Goal: Obtain resource: Obtain resource

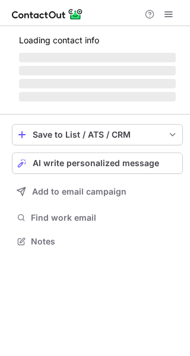
scroll to position [229, 190]
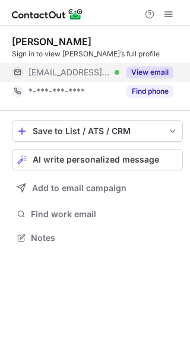
click at [162, 71] on button "View email" at bounding box center [149, 72] width 47 height 12
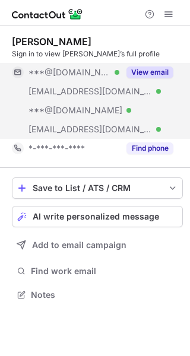
scroll to position [286, 190]
click at [160, 69] on button "View email" at bounding box center [149, 72] width 47 height 12
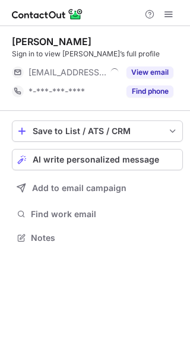
scroll to position [229, 190]
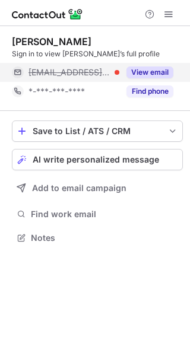
click at [155, 65] on div "View email" at bounding box center [146, 72] width 54 height 19
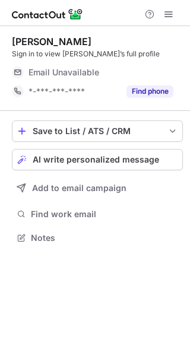
scroll to position [229, 190]
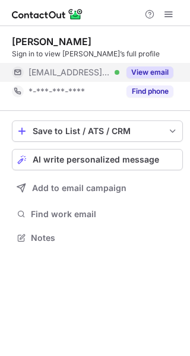
click at [158, 69] on button "View email" at bounding box center [149, 72] width 47 height 12
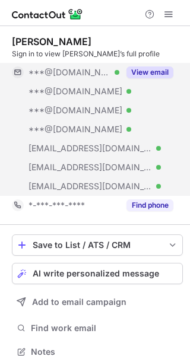
scroll to position [343, 181]
click at [158, 71] on button "View email" at bounding box center [149, 72] width 47 height 12
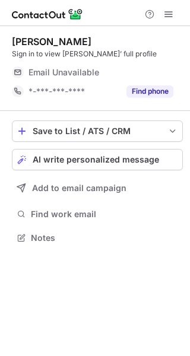
scroll to position [229, 190]
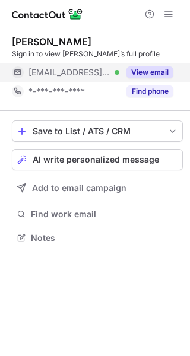
click at [158, 68] on button "View email" at bounding box center [149, 72] width 47 height 12
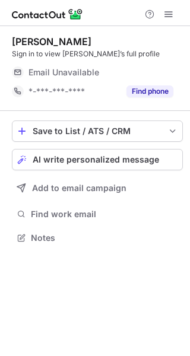
scroll to position [229, 190]
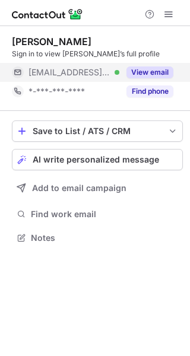
click at [164, 67] on button "View email" at bounding box center [149, 72] width 47 height 12
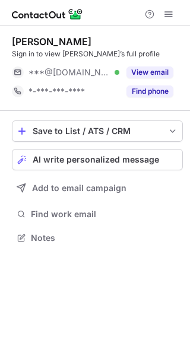
scroll to position [229, 190]
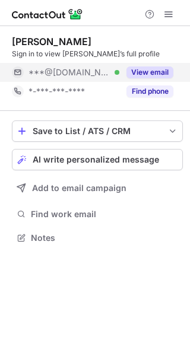
click at [156, 70] on button "View email" at bounding box center [149, 72] width 47 height 12
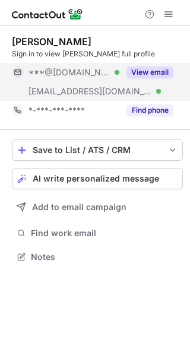
scroll to position [248, 190]
click at [159, 68] on button "View email" at bounding box center [149, 72] width 47 height 12
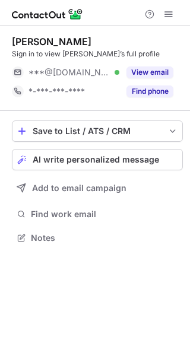
scroll to position [229, 190]
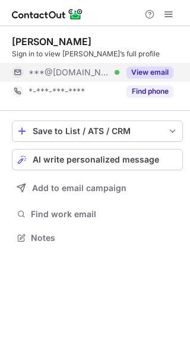
click at [155, 72] on button "View email" at bounding box center [149, 72] width 47 height 12
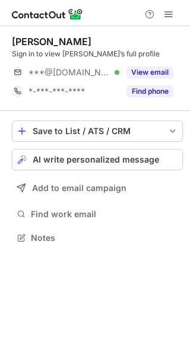
scroll to position [229, 190]
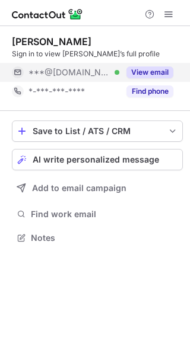
click at [158, 73] on button "View email" at bounding box center [149, 72] width 47 height 12
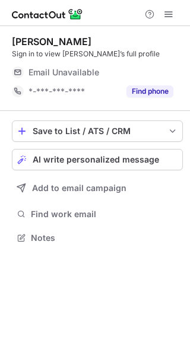
scroll to position [229, 190]
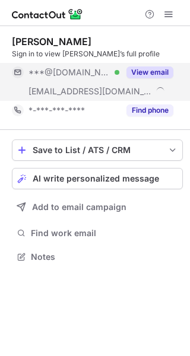
scroll to position [248, 190]
click at [158, 70] on button "View email" at bounding box center [149, 72] width 47 height 12
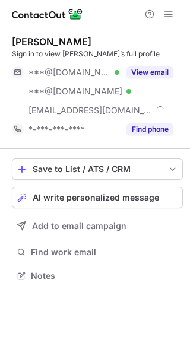
scroll to position [267, 190]
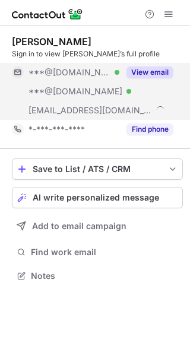
click at [158, 68] on button "View email" at bounding box center [149, 72] width 47 height 12
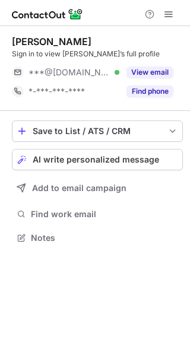
scroll to position [229, 190]
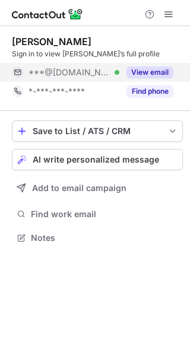
click at [155, 73] on button "View email" at bounding box center [149, 72] width 47 height 12
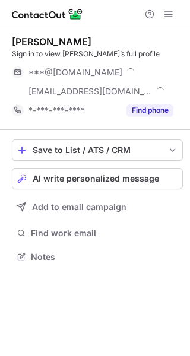
scroll to position [248, 190]
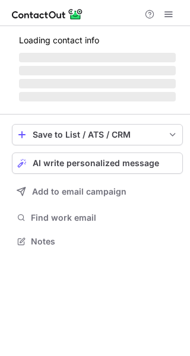
scroll to position [229, 190]
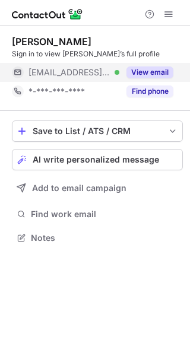
click at [148, 68] on button "View email" at bounding box center [149, 72] width 47 height 12
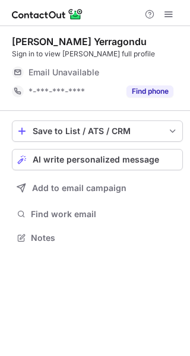
scroll to position [229, 190]
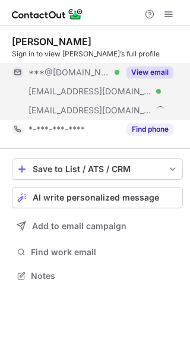
scroll to position [267, 190]
click at [156, 73] on button "View email" at bounding box center [149, 72] width 47 height 12
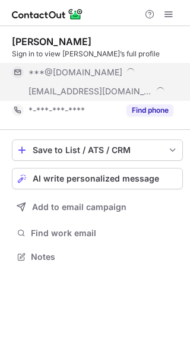
scroll to position [248, 190]
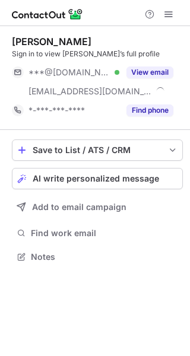
scroll to position [248, 190]
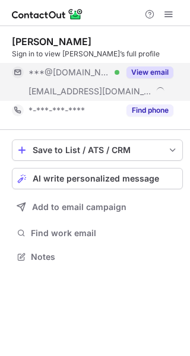
click at [140, 69] on button "View email" at bounding box center [149, 72] width 47 height 12
